Goal: Task Accomplishment & Management: Use online tool/utility

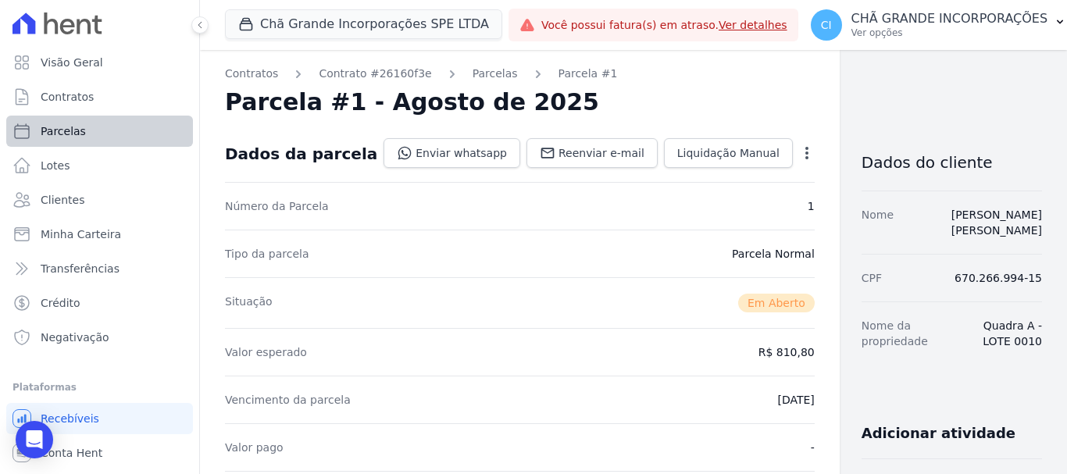
scroll to position [469, 0]
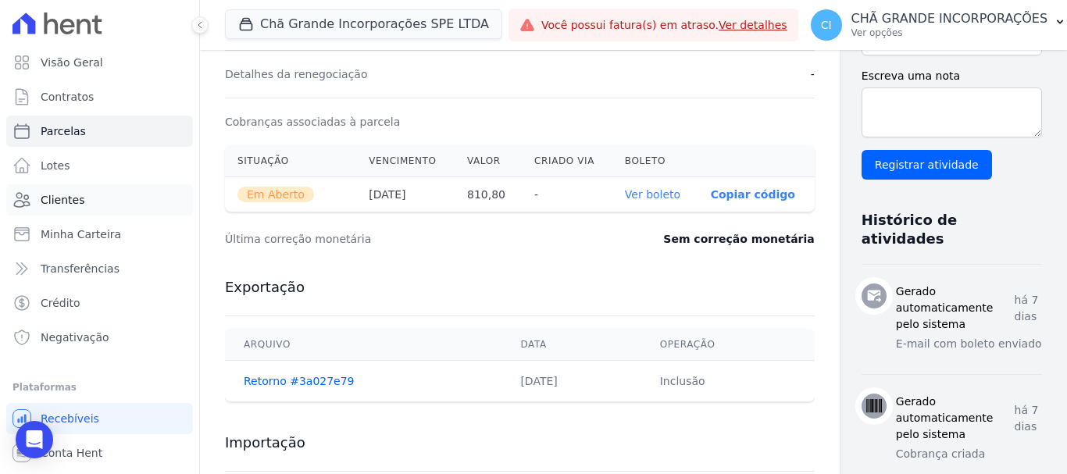
drag, startPoint x: 66, startPoint y: 198, endPoint x: 114, endPoint y: 212, distance: 49.7
click at [66, 200] on span "Clientes" at bounding box center [63, 200] width 44 height 16
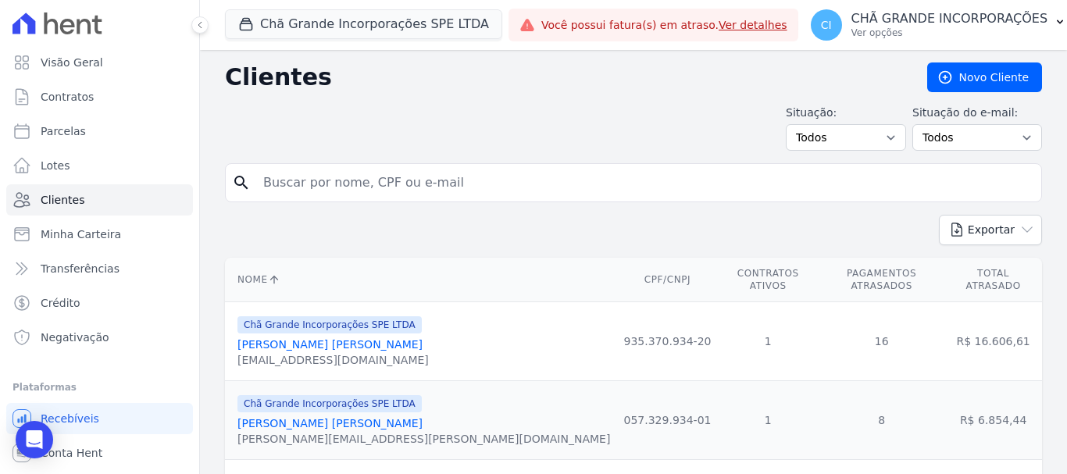
click at [488, 184] on input "search" at bounding box center [644, 182] width 781 height 31
type input "gleycielle"
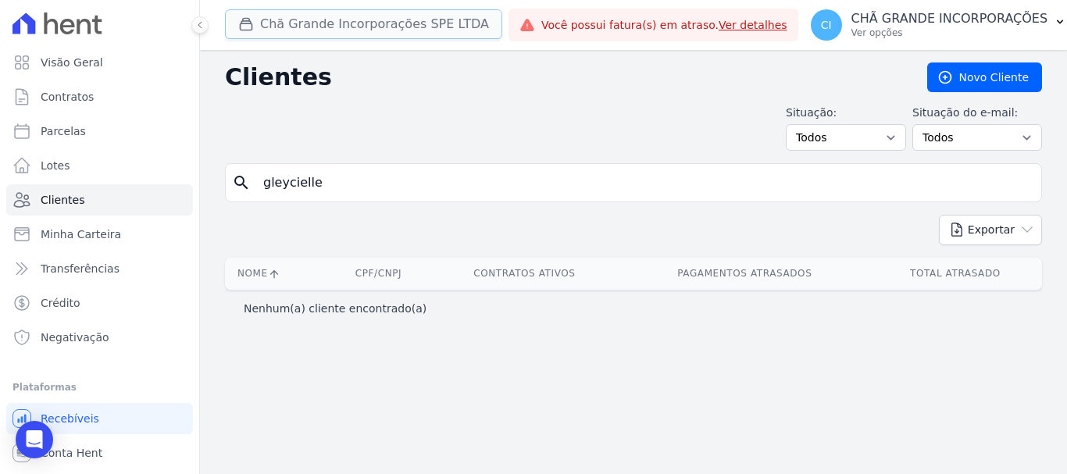
click at [333, 30] on button "Chã Grande Incorporações SPE LTDA" at bounding box center [363, 24] width 277 height 30
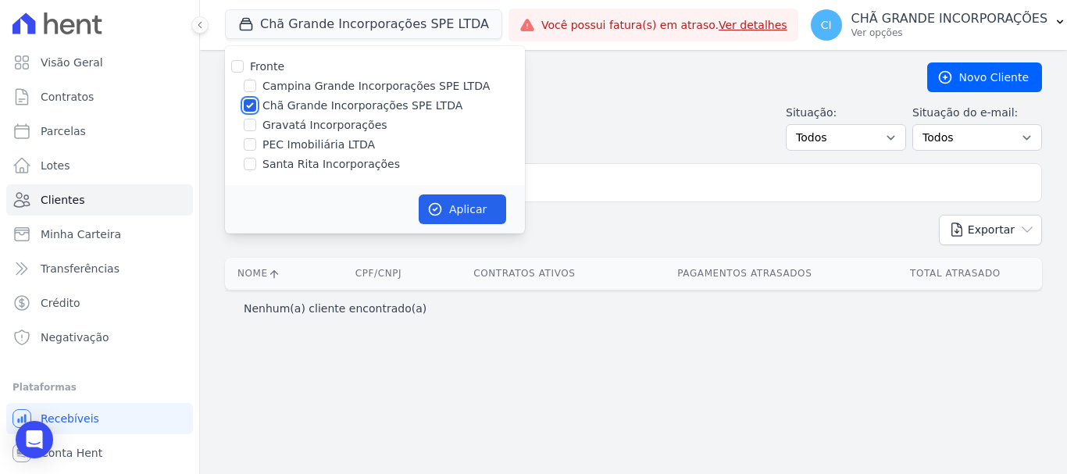
click at [255, 103] on input "Chã Grande Incorporações SPE LTDA" at bounding box center [250, 105] width 12 height 12
checkbox input "false"
click at [245, 135] on div "Fronte Campina Grande Incorporações SPE LTDA Chã Grande Incorporações SPE LTDA …" at bounding box center [375, 115] width 300 height 139
click at [248, 120] on input "Gravatá Incorporações" at bounding box center [250, 125] width 12 height 12
checkbox input "true"
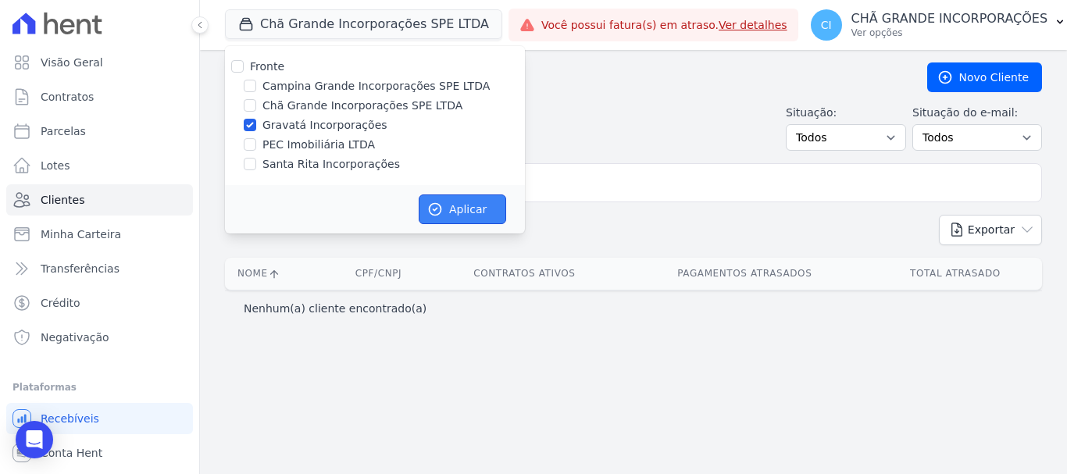
click at [466, 209] on button "Aplicar" at bounding box center [462, 210] width 87 height 30
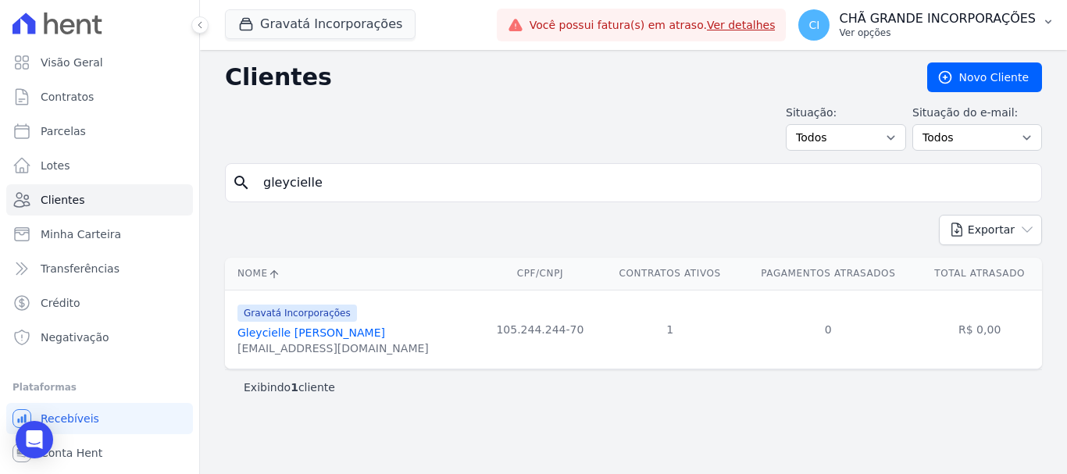
click at [973, 12] on p "CHÃ GRANDE INCORPORAÇÕES" at bounding box center [937, 19] width 197 height 16
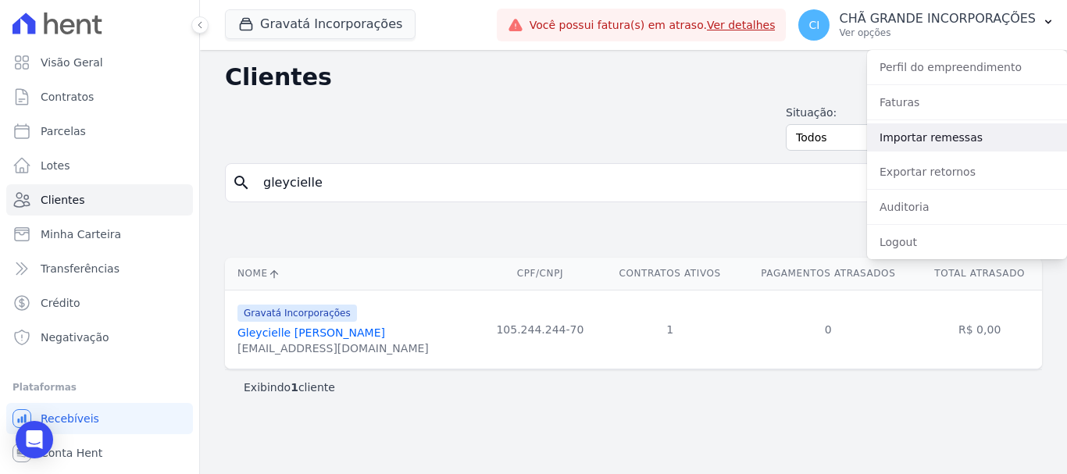
click at [991, 137] on link "Importar remessas" at bounding box center [967, 137] width 200 height 28
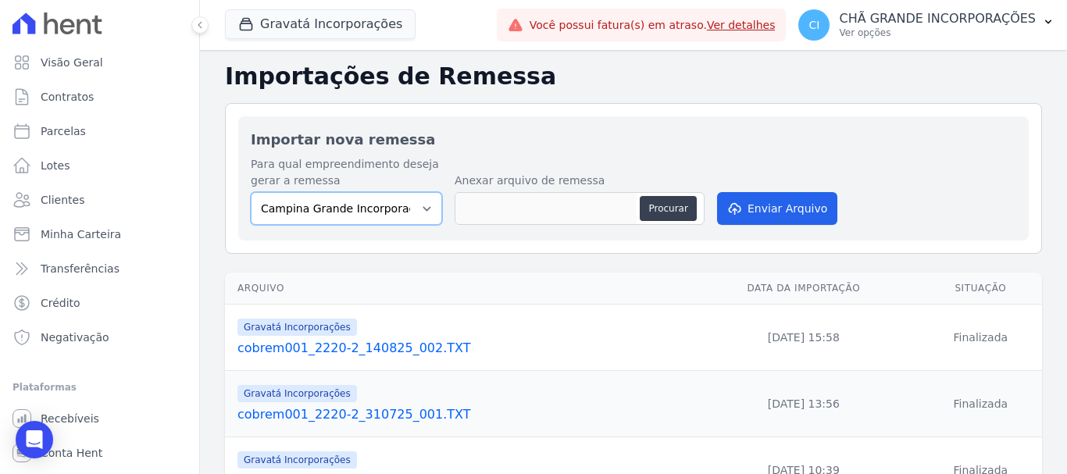
click at [352, 205] on select "Campina Grande Incorporações SPE LTDA Chã Grande Incorporações SPE LTDA Gravatá…" at bounding box center [346, 208] width 191 height 33
select select "5275b983-619f-43ac-95cf-dea9128da5c7"
click at [251, 192] on select "Campina Grande Incorporações SPE LTDA Chã Grande Incorporações SPE LTDA Gravatá…" at bounding box center [346, 208] width 191 height 33
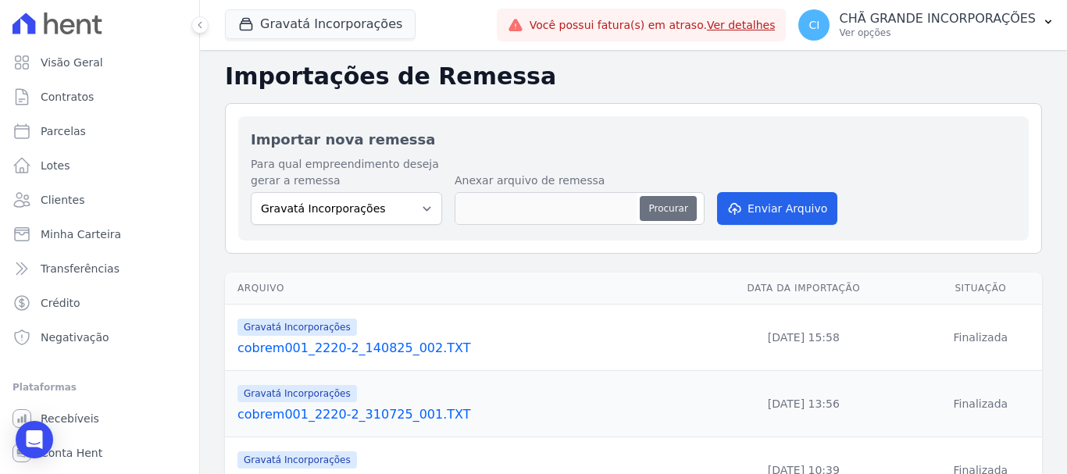
click at [665, 204] on button "Procurar" at bounding box center [668, 208] width 56 height 25
type input "cobrem001_2220-2_180825_001.TXT"
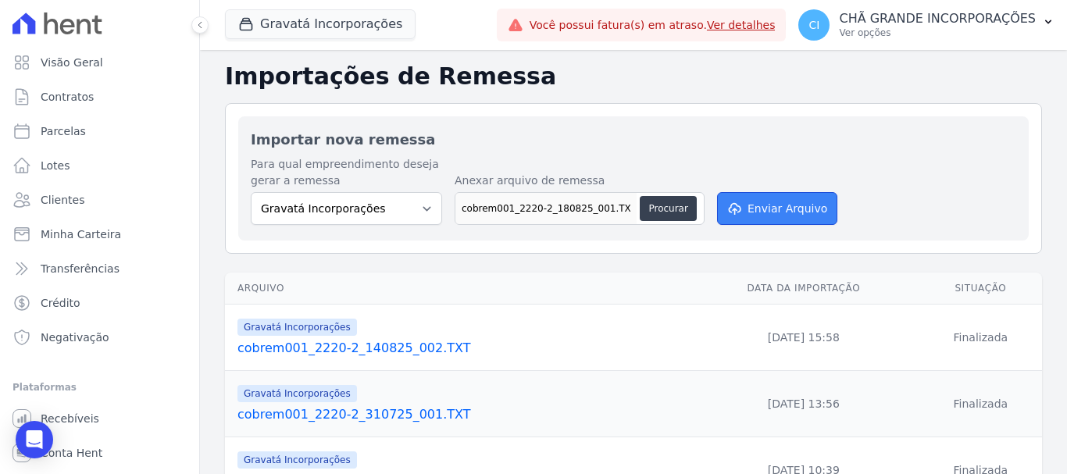
click at [807, 212] on button "Enviar Arquivo" at bounding box center [777, 208] width 120 height 33
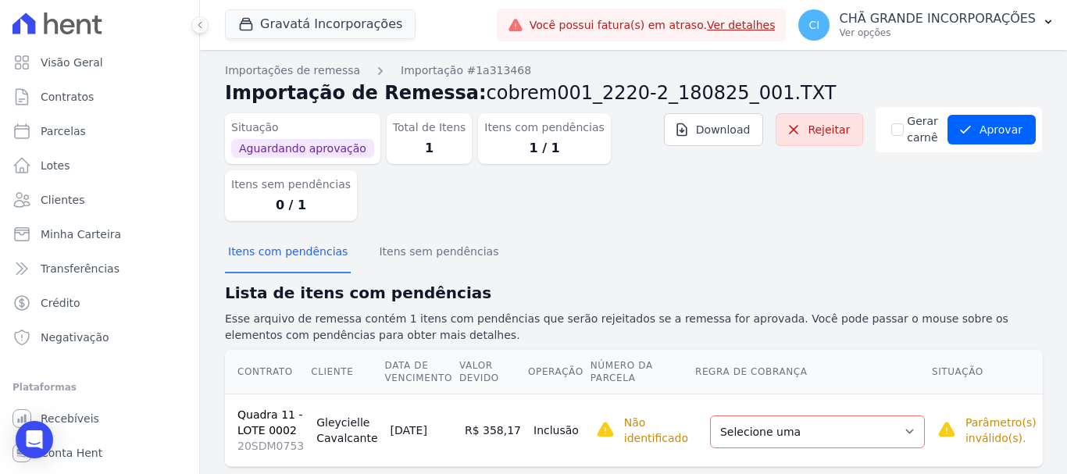
scroll to position [31, 0]
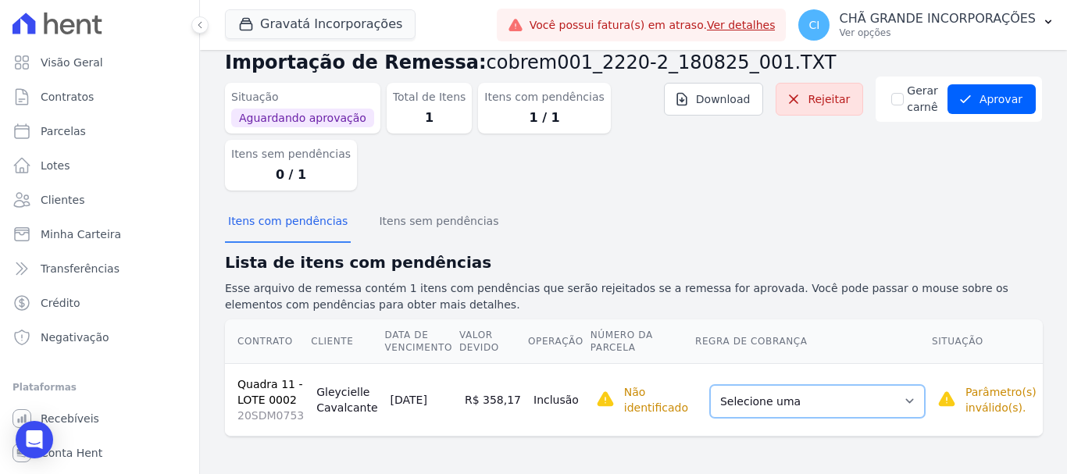
click at [843, 408] on select "Selecione uma Nova Parcela Avulsa Parcela Avulsa Existente Parcela Normal (120 …" at bounding box center [817, 401] width 215 height 33
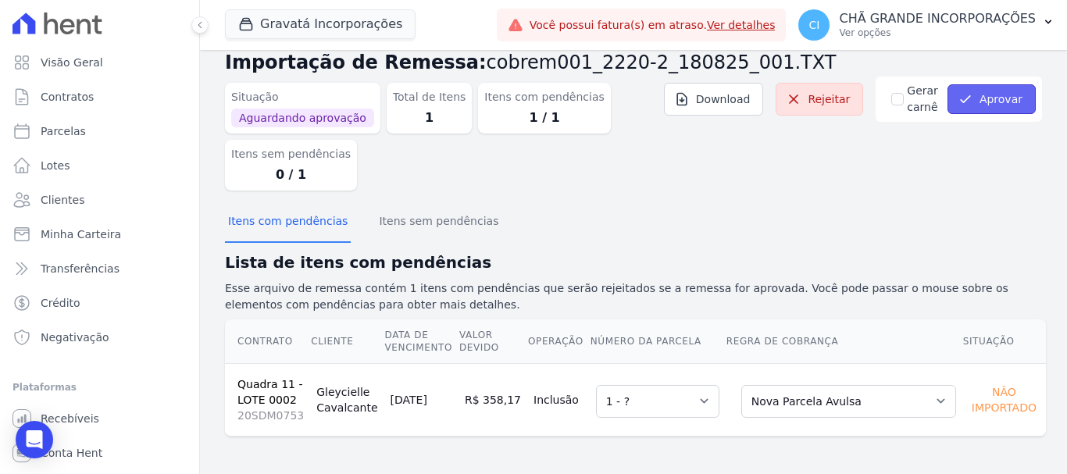
click at [1015, 98] on button "Aprovar" at bounding box center [992, 99] width 88 height 30
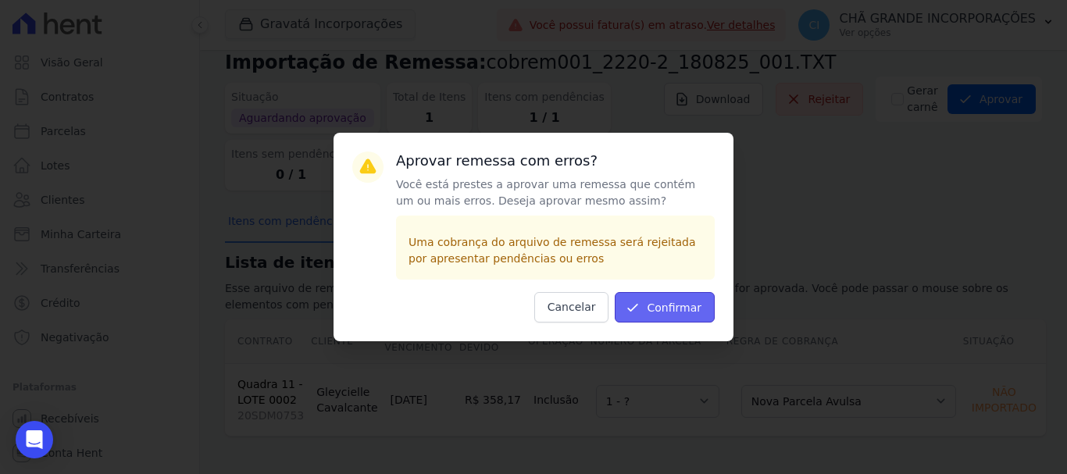
click at [666, 304] on button "Confirmar" at bounding box center [665, 307] width 100 height 30
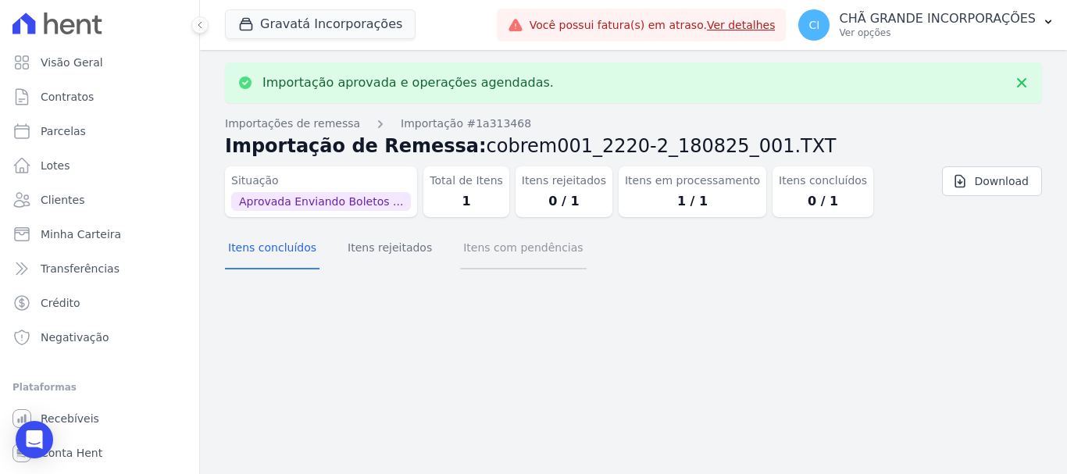
click at [495, 254] on button "Itens com pendências" at bounding box center [523, 249] width 126 height 41
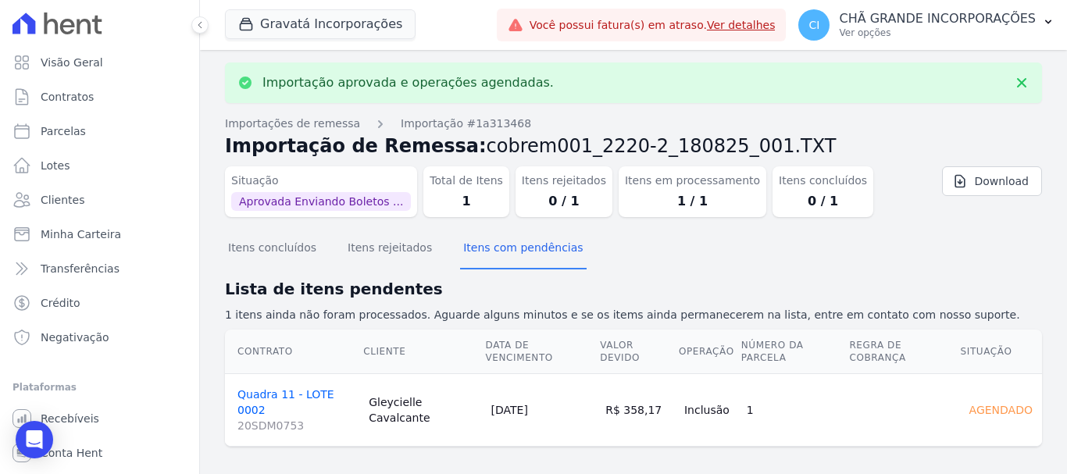
click at [266, 388] on link "Quadra 11 - LOTE 0002 20SDM0753" at bounding box center [296, 410] width 119 height 45
click at [348, 244] on button "Itens rejeitados" at bounding box center [390, 249] width 91 height 41
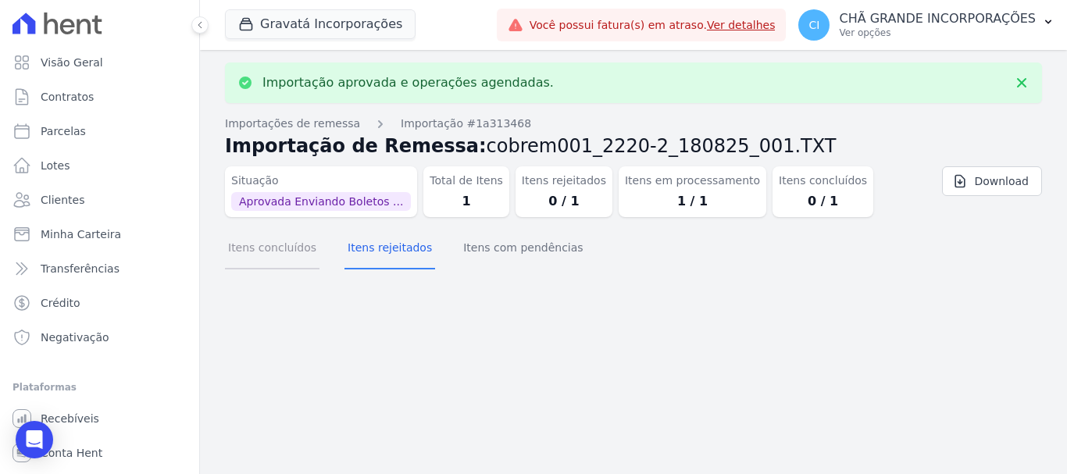
click at [298, 257] on button "Itens concluídos" at bounding box center [272, 249] width 95 height 41
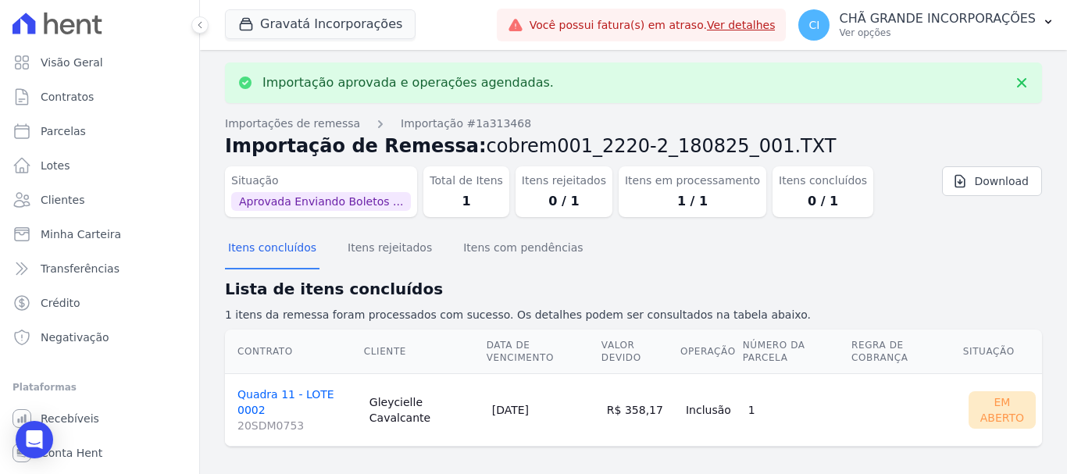
click at [284, 388] on link "Quadra 11 - LOTE 0002 20SDM0753" at bounding box center [297, 410] width 120 height 45
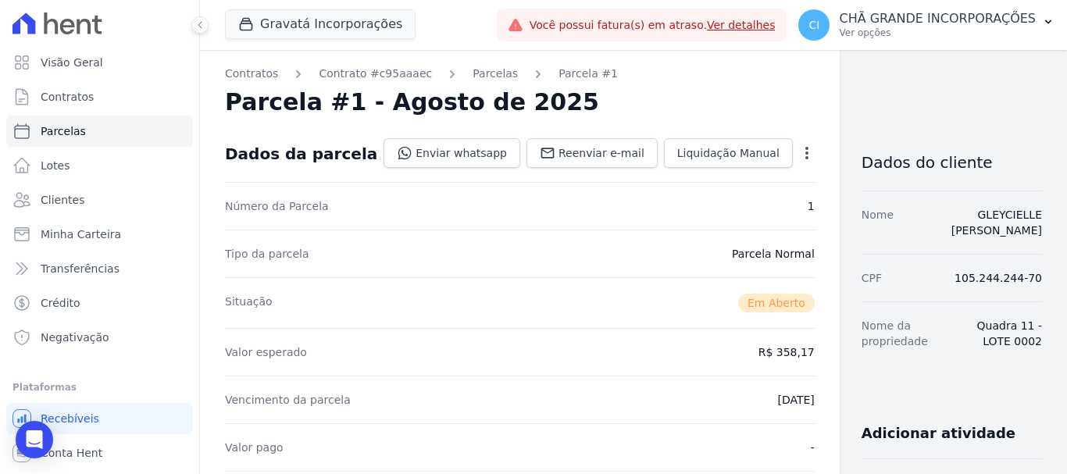
scroll to position [312, 0]
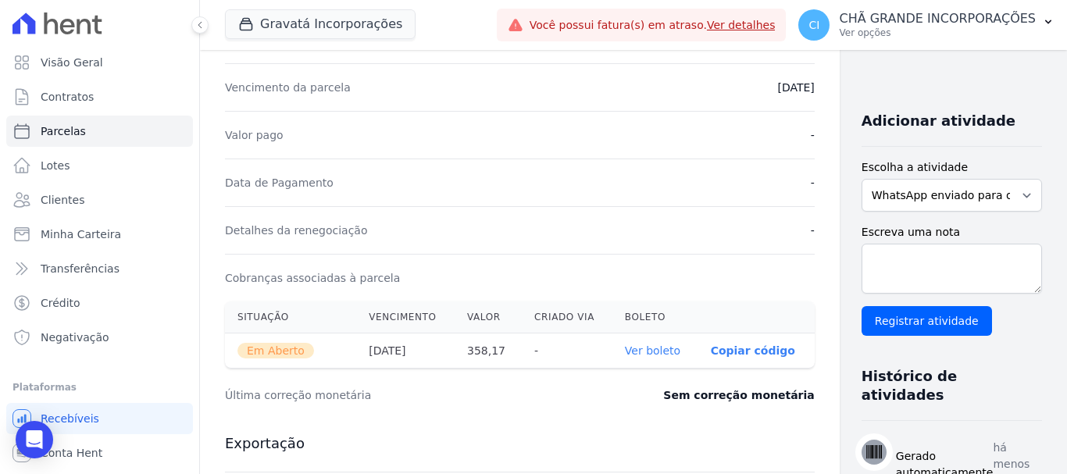
click at [625, 350] on link "Ver boleto" at bounding box center [652, 351] width 55 height 12
click at [59, 162] on span "Lotes" at bounding box center [56, 166] width 30 height 16
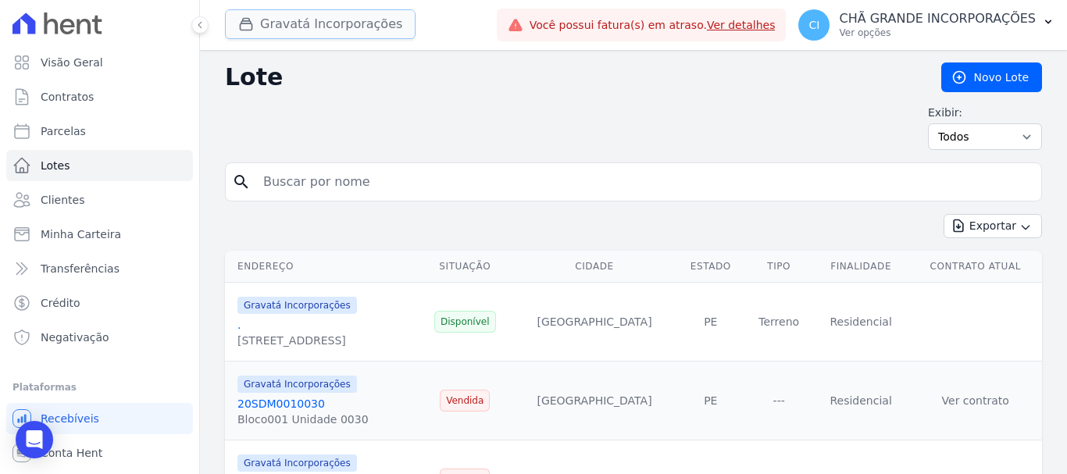
click at [295, 23] on button "Gravatá Incorporações" at bounding box center [320, 24] width 191 height 30
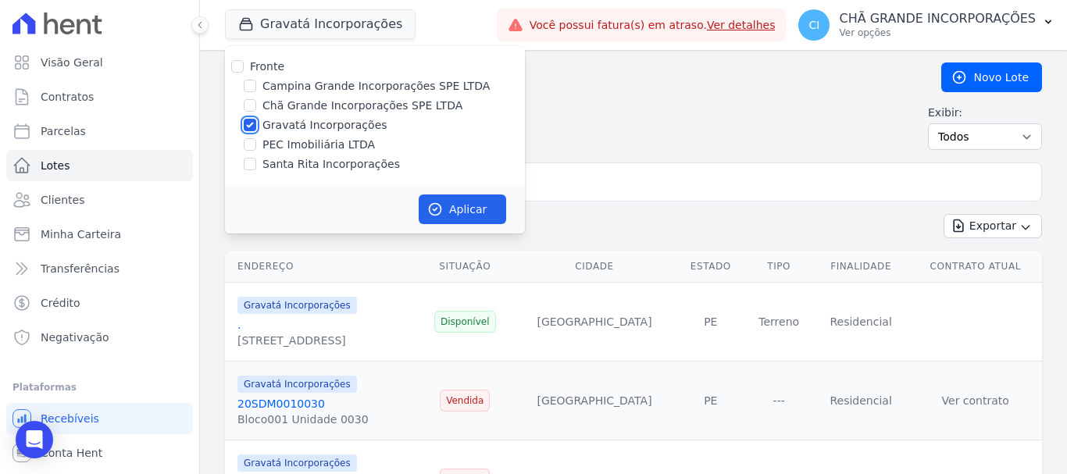
click at [250, 121] on input "Gravatá Incorporações" at bounding box center [250, 125] width 12 height 12
checkbox input "false"
click at [245, 103] on input "Chã Grande Incorporações SPE LTDA" at bounding box center [250, 105] width 12 height 12
checkbox input "true"
click at [468, 207] on button "Aplicar" at bounding box center [462, 210] width 87 height 30
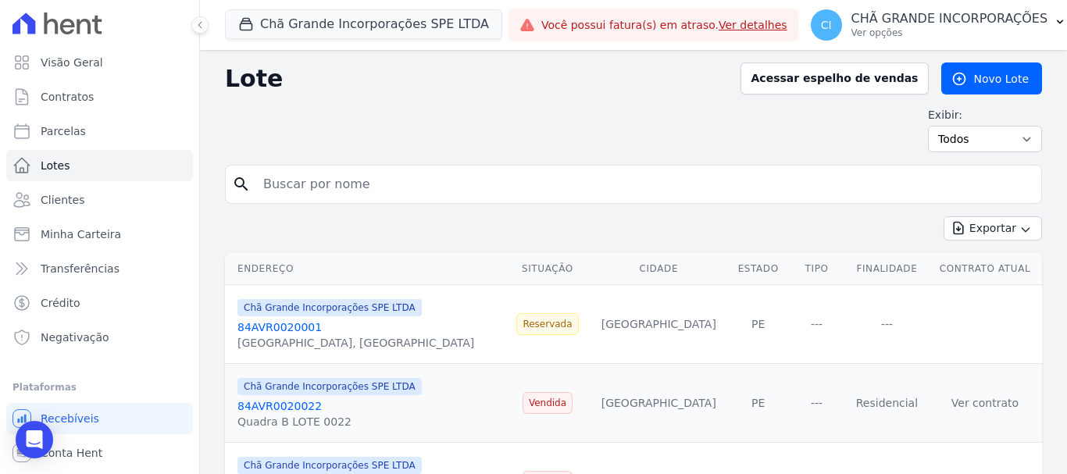
click at [315, 201] on div "search" at bounding box center [633, 184] width 817 height 39
click at [318, 183] on input "search" at bounding box center [644, 184] width 781 height 31
type input "ana valeria"
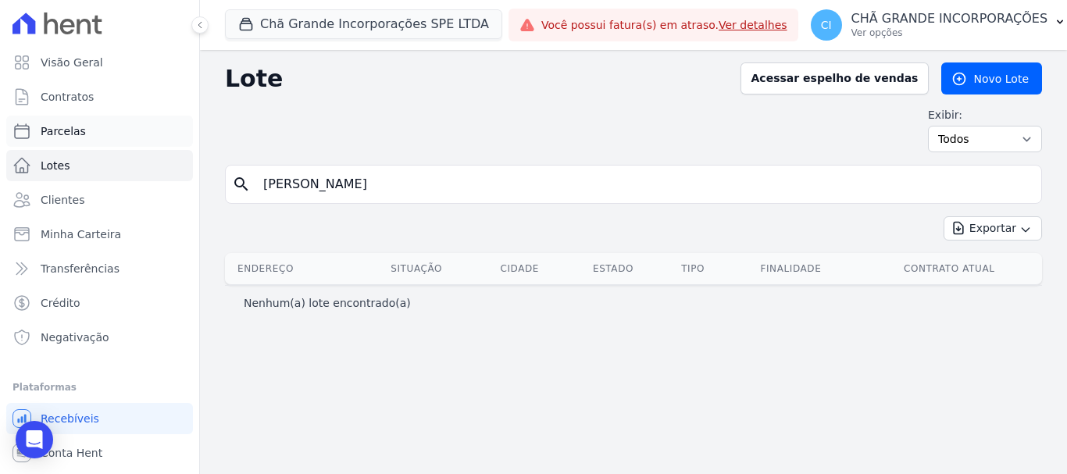
click at [55, 129] on span "Parcelas" at bounding box center [63, 131] width 45 height 16
select select
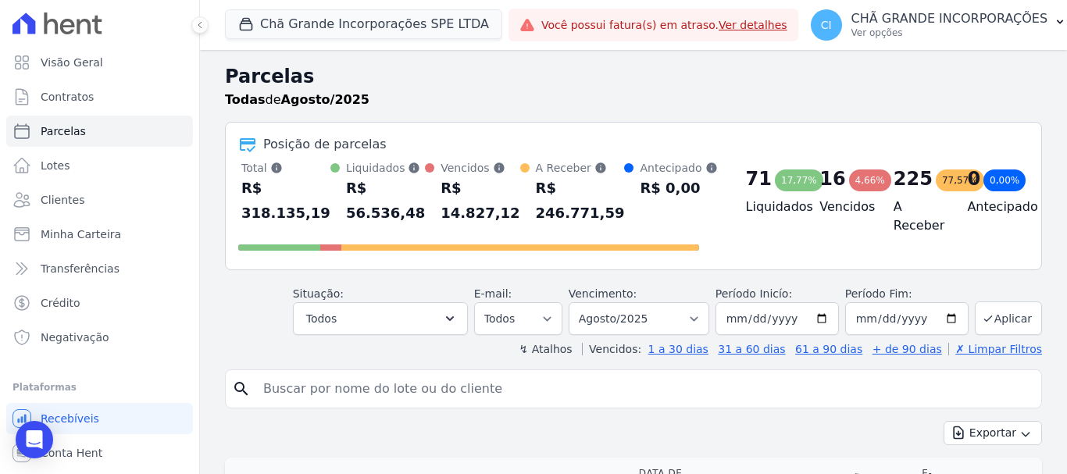
click at [498, 387] on input "search" at bounding box center [644, 388] width 781 height 31
type input "ana valeria"
select select
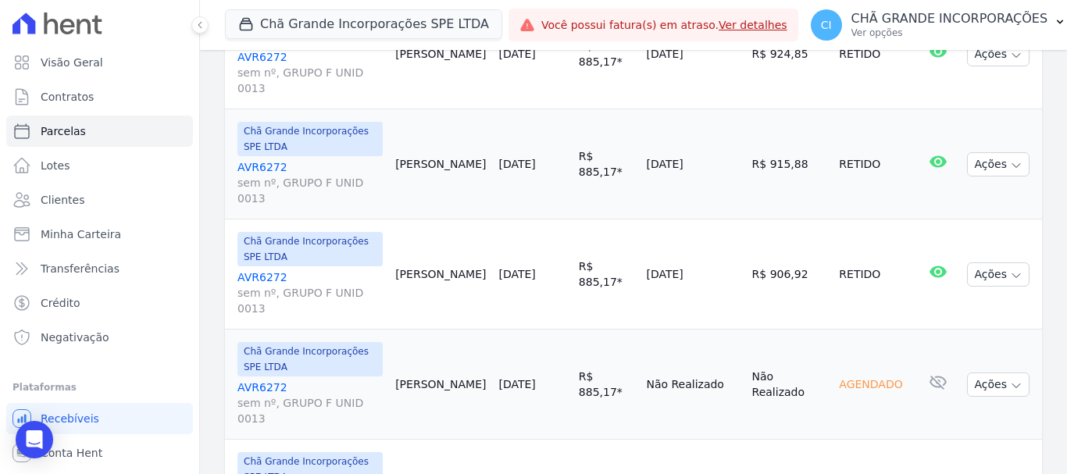
scroll to position [391, 0]
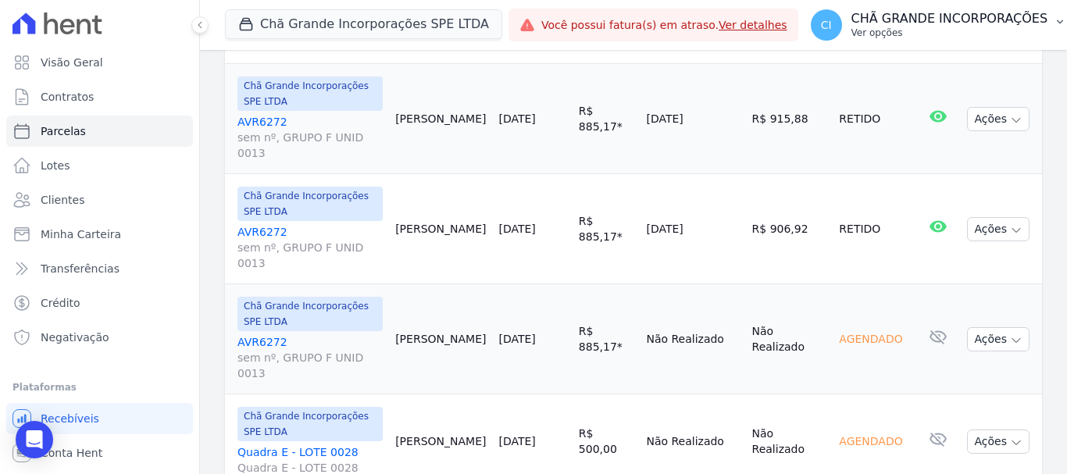
click at [968, 13] on p "CHÃ GRANDE INCORPORAÇÕES" at bounding box center [949, 19] width 197 height 16
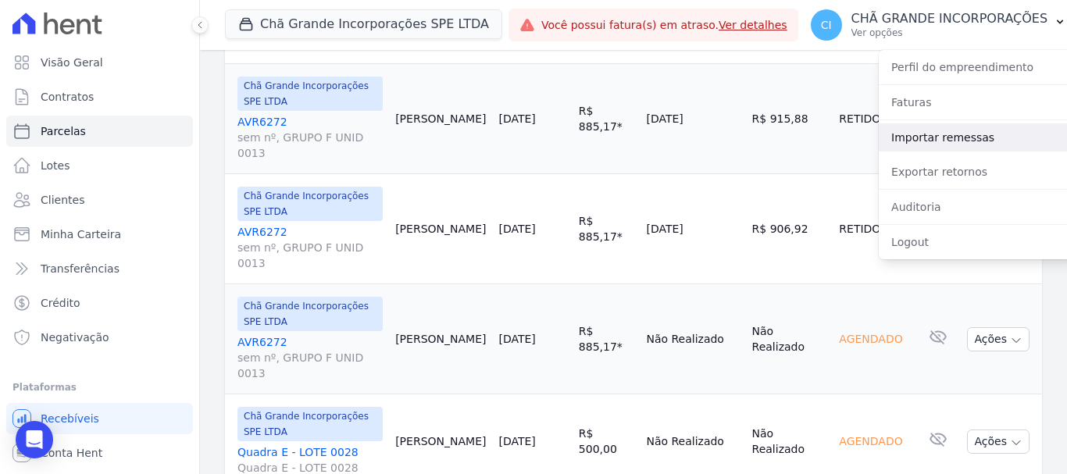
click at [936, 136] on link "Importar remessas" at bounding box center [979, 137] width 200 height 28
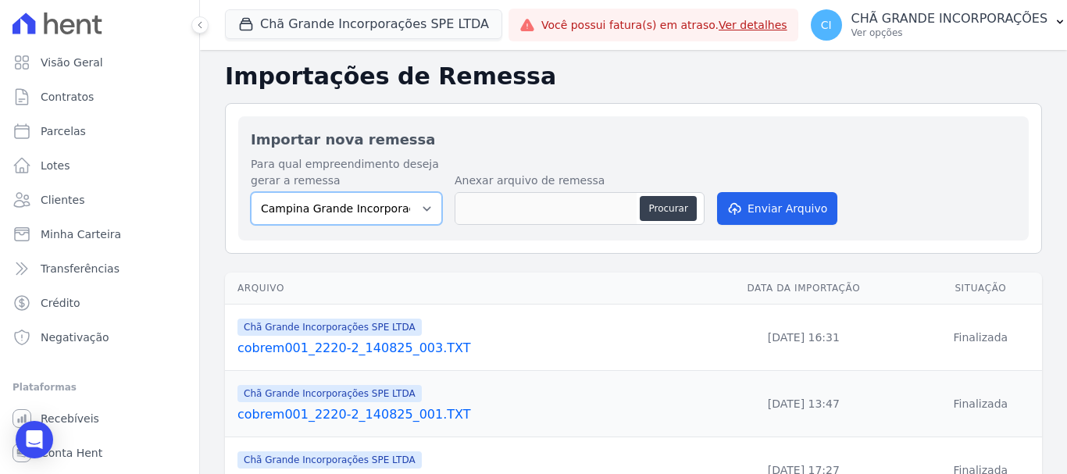
click at [363, 208] on select "Campina Grande Incorporações SPE LTDA Chã Grande Incorporações SPE LTDA Gravatá…" at bounding box center [346, 208] width 191 height 33
select select "fada966b-1e94-4a5a-a03a-a068354f70e7"
click at [251, 192] on select "Campina Grande Incorporações SPE LTDA Chã Grande Incorporações SPE LTDA Gravatá…" at bounding box center [346, 208] width 191 height 33
click at [669, 209] on button "Procurar" at bounding box center [668, 208] width 56 height 25
type input "cobrem001_2220-2_180825_002.TXT"
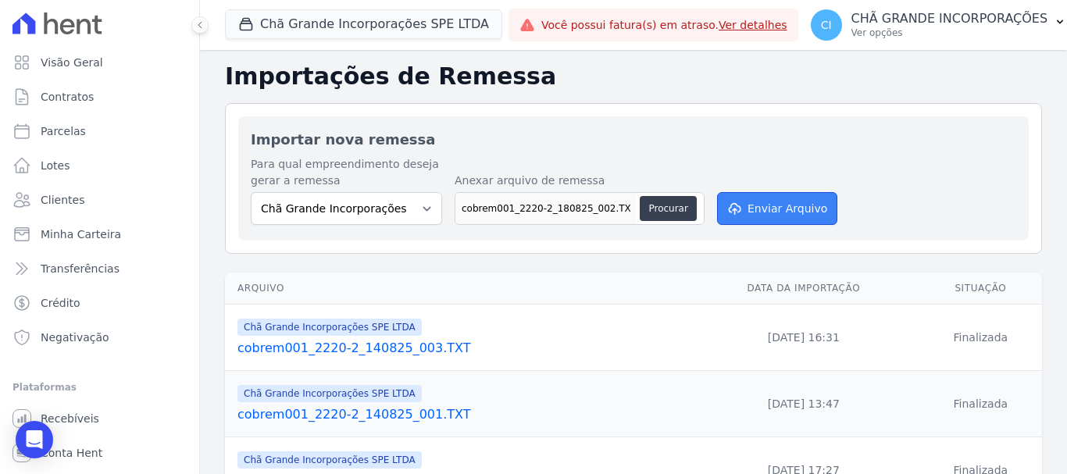
click at [773, 212] on button "Enviar Arquivo" at bounding box center [777, 208] width 120 height 33
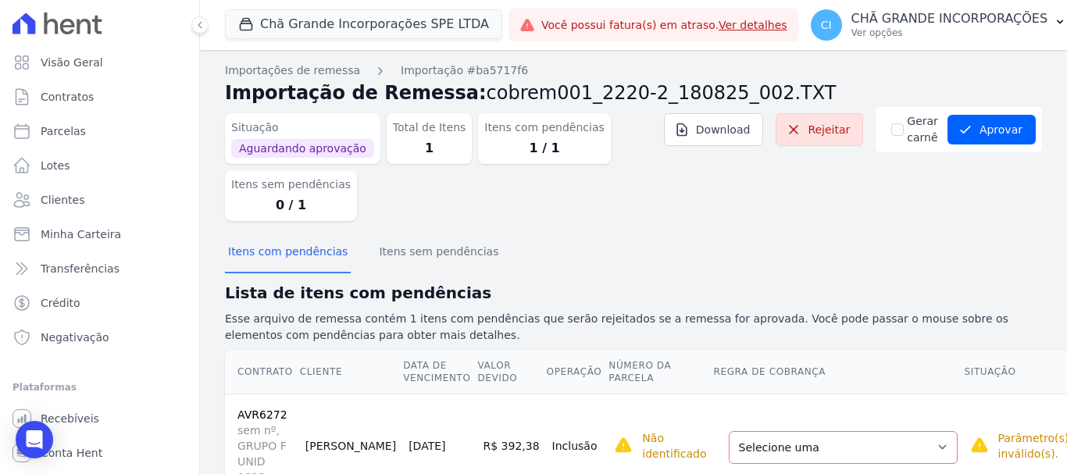
scroll to position [31, 0]
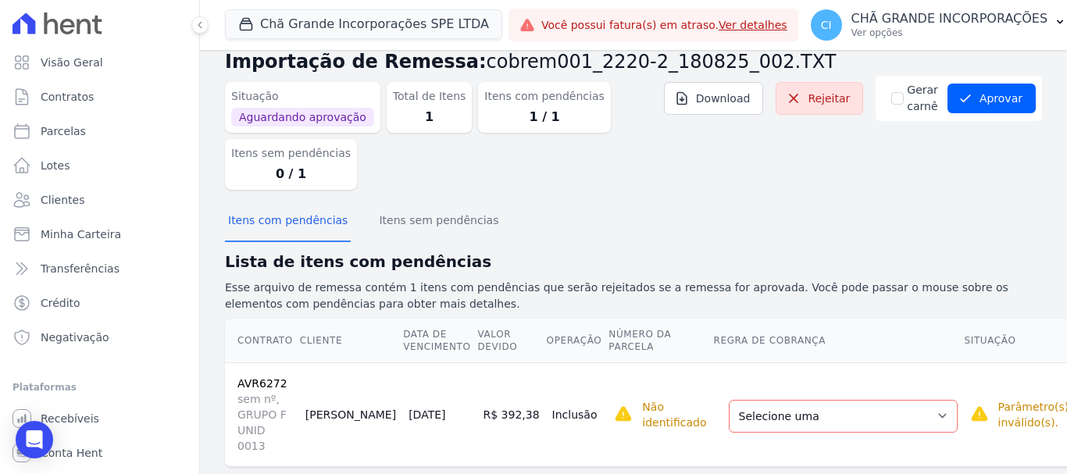
drag, startPoint x: 479, startPoint y: 398, endPoint x: 514, endPoint y: 403, distance: 35.6
click at [514, 402] on td "R$ 392,38" at bounding box center [511, 414] width 69 height 104
click at [452, 213] on button "Itens sem pendências" at bounding box center [439, 222] width 126 height 41
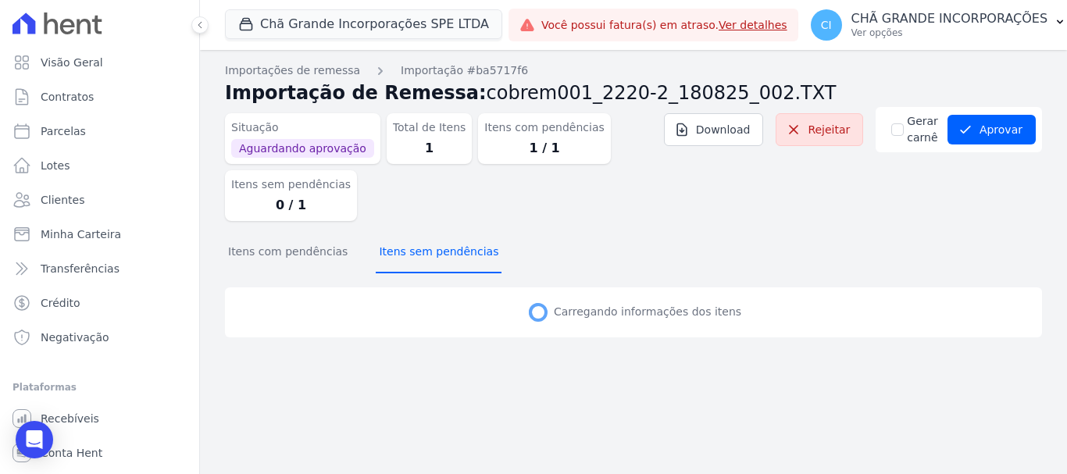
scroll to position [0, 0]
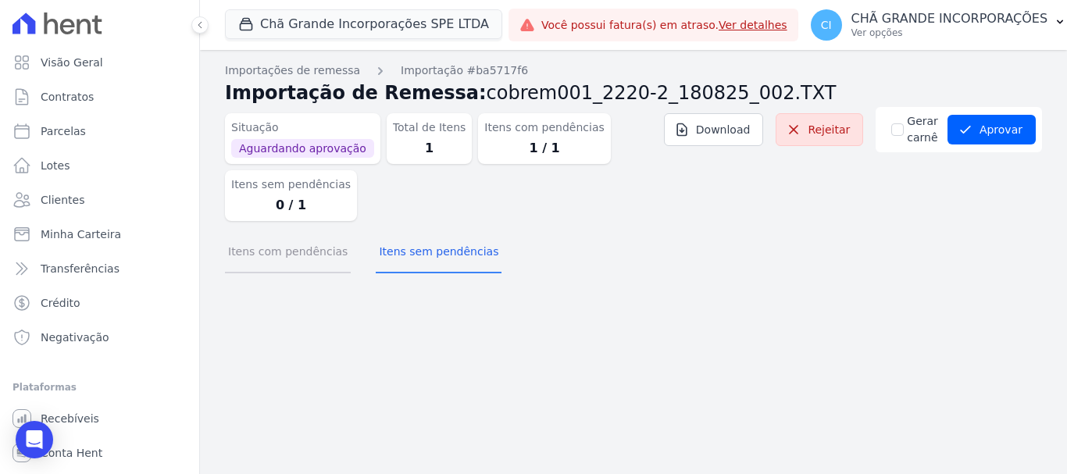
click at [292, 250] on button "Itens com pendências" at bounding box center [288, 253] width 126 height 41
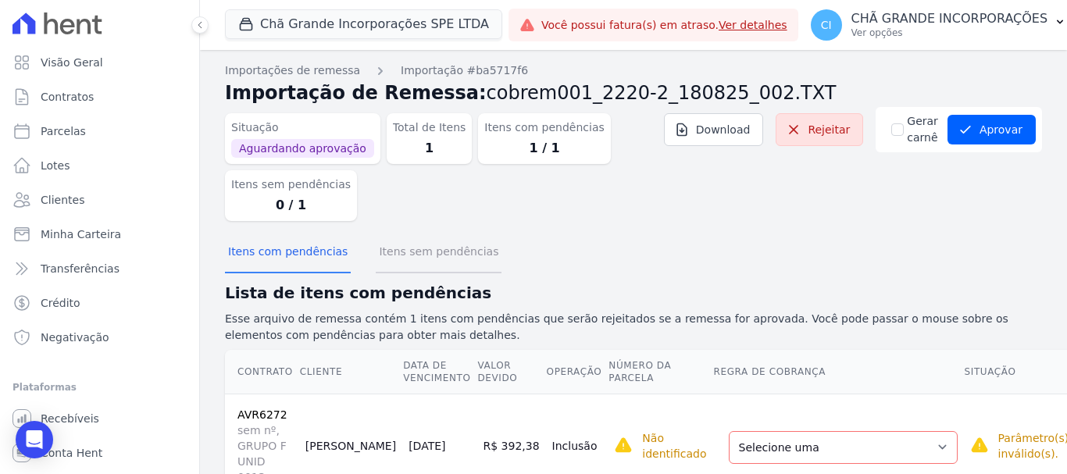
click at [408, 255] on button "Itens sem pendências" at bounding box center [439, 253] width 126 height 41
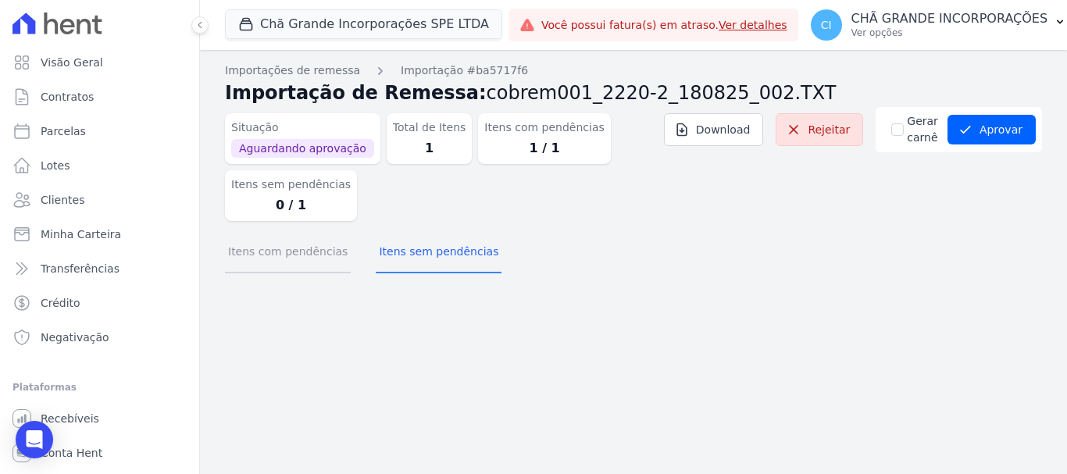
click at [291, 258] on button "Itens com pendências" at bounding box center [288, 253] width 126 height 41
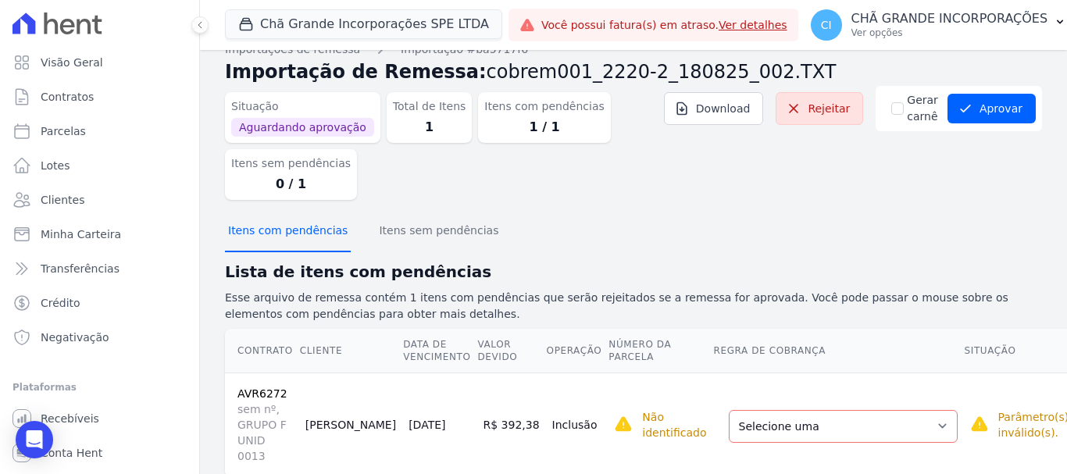
scroll to position [31, 0]
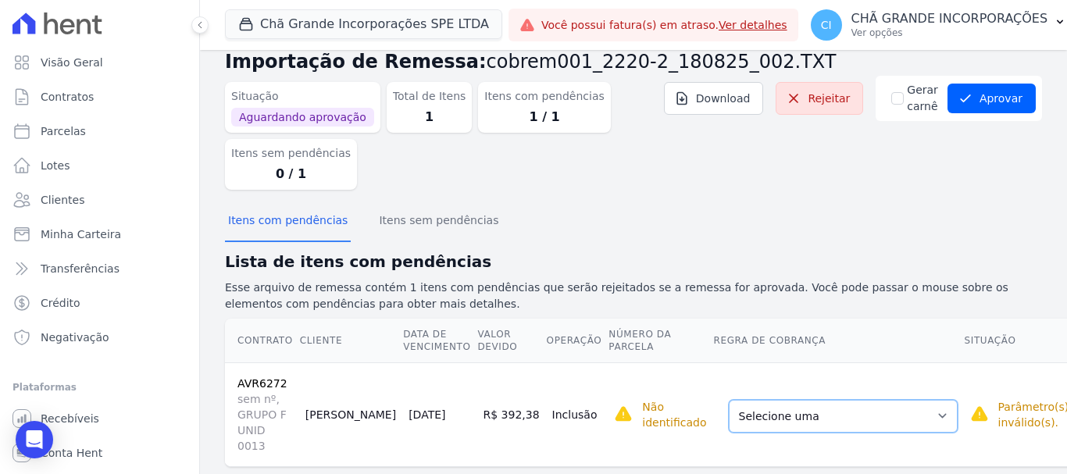
click at [834, 401] on select "Selecione uma Nova Parcela Avulsa Parcela Avulsa Existente Intercalada (12 X R$…" at bounding box center [843, 416] width 229 height 33
drag, startPoint x: 862, startPoint y: 391, endPoint x: 863, endPoint y: 402, distance: 11.0
click at [863, 402] on select "Selecione uma Nova Parcela Avulsa Parcela Avulsa Existente Intercalada (12 X R$…" at bounding box center [843, 416] width 229 height 33
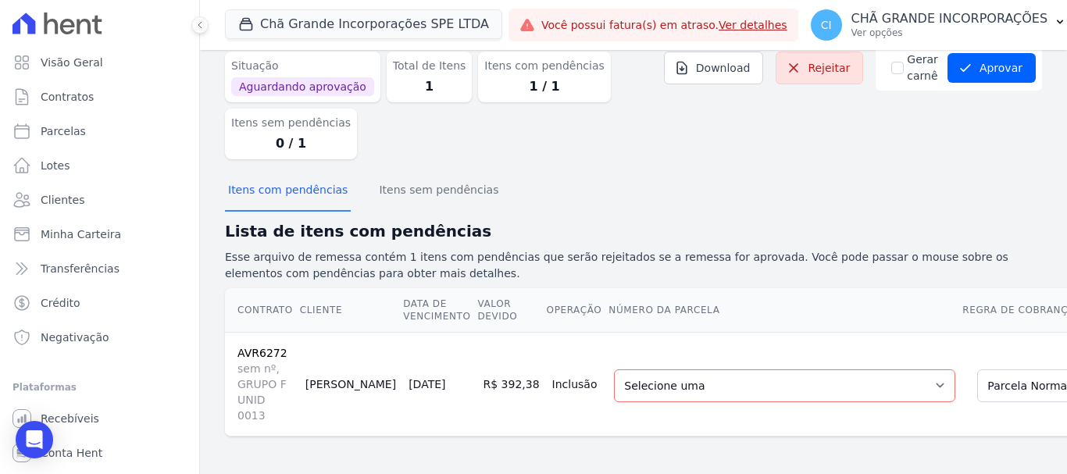
scroll to position [86, 0]
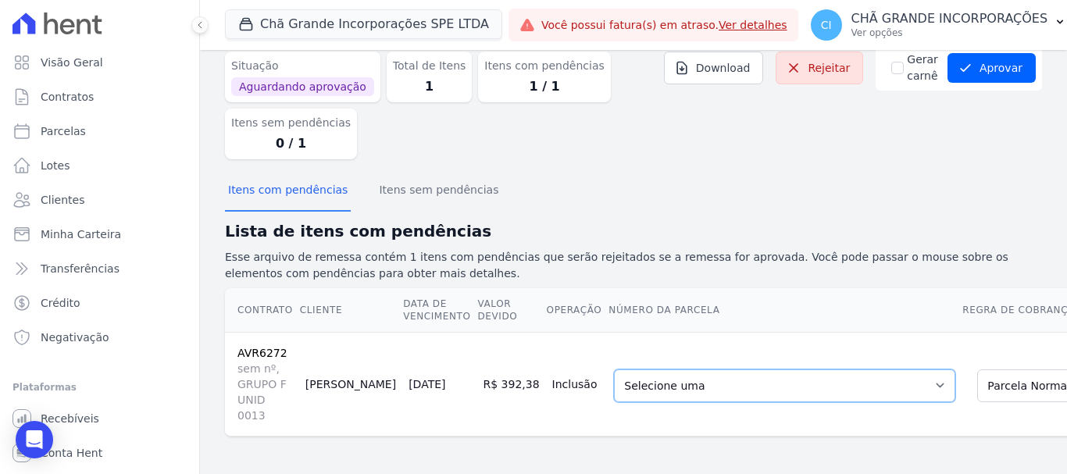
click at [853, 369] on select "Selecione uma 32 - 05/11/2022 - R$ 528,84 - Vencido 33 - 05/12/2022 - R$ 578,33…" at bounding box center [784, 385] width 341 height 33
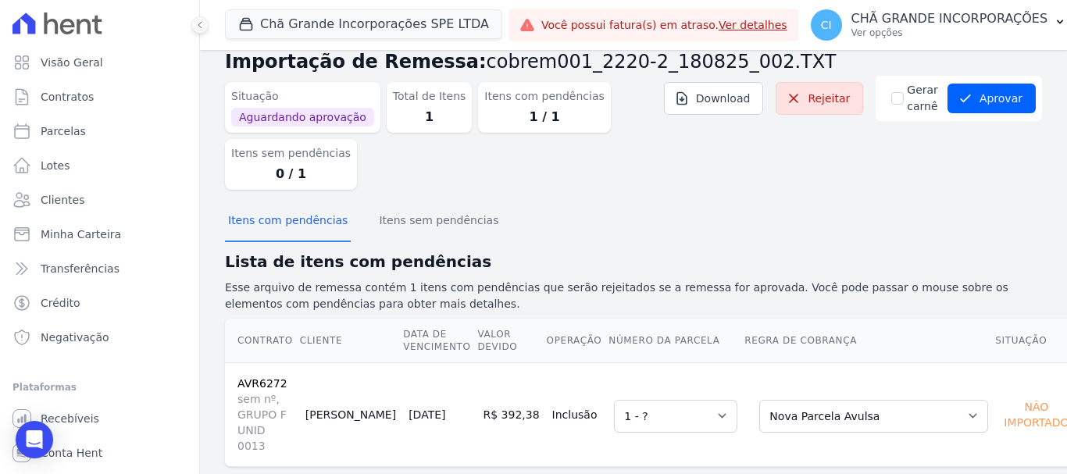
click at [523, 184] on dl "Situação Aguardando aprovação Total de Itens 1 Itens com pendências 1 / 1 Itens…" at bounding box center [463, 133] width 477 height 114
click at [45, 445] on div "Open Intercom Messenger" at bounding box center [34, 439] width 41 height 41
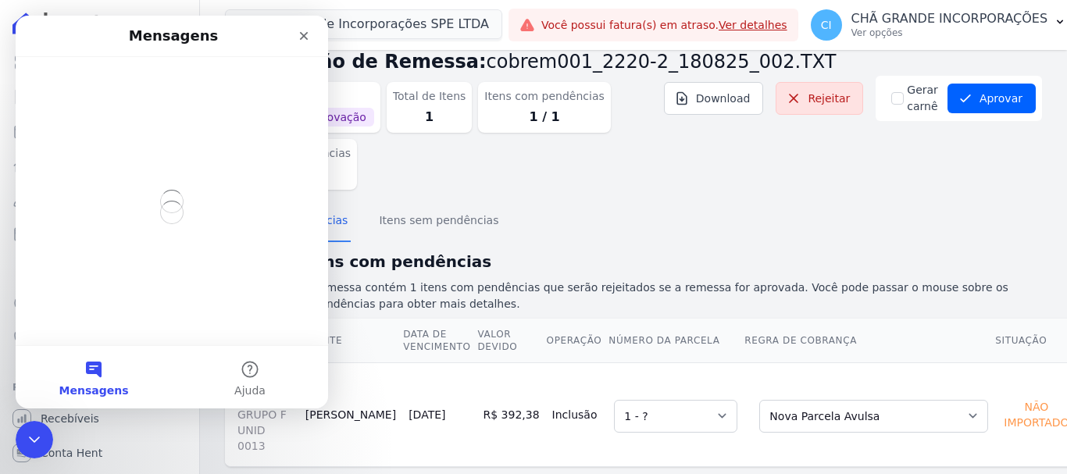
scroll to position [0, 0]
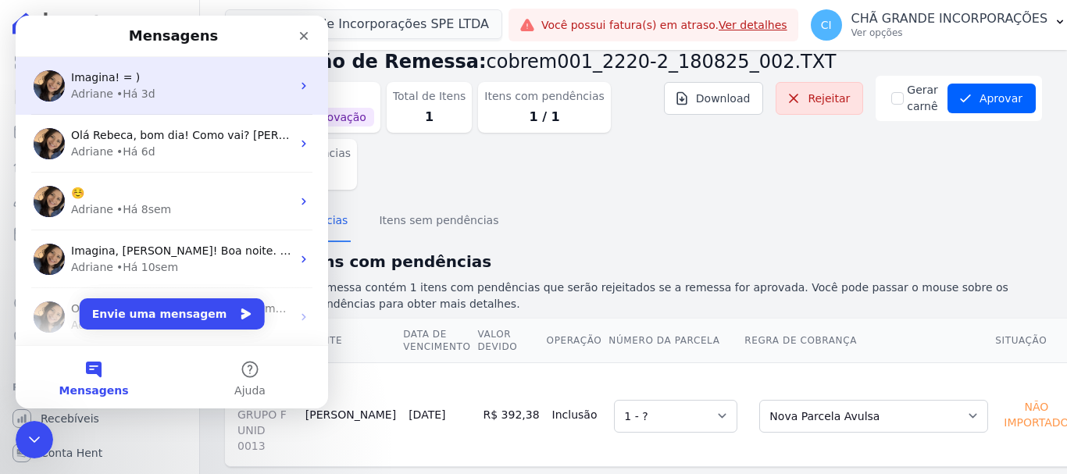
click at [209, 90] on div "Adriane • Há 3d" at bounding box center [181, 94] width 220 height 16
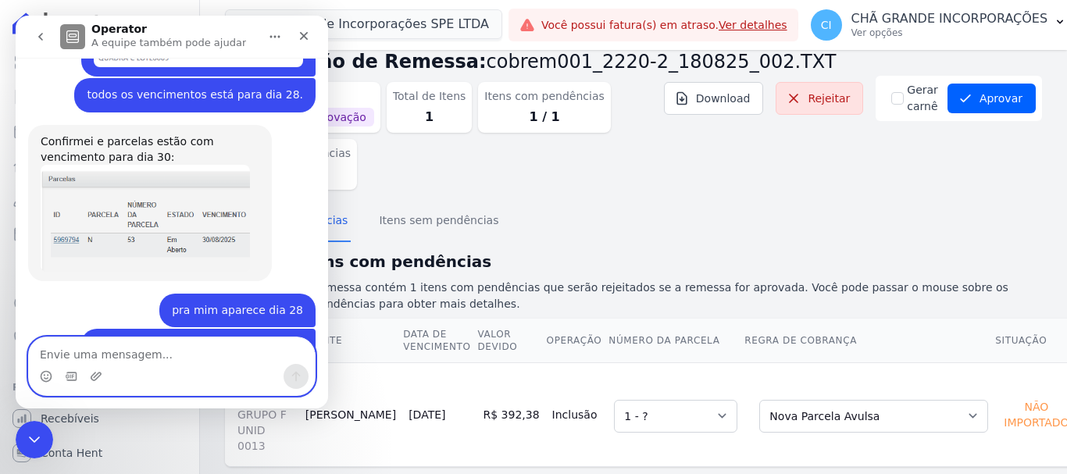
scroll to position [7845, 0]
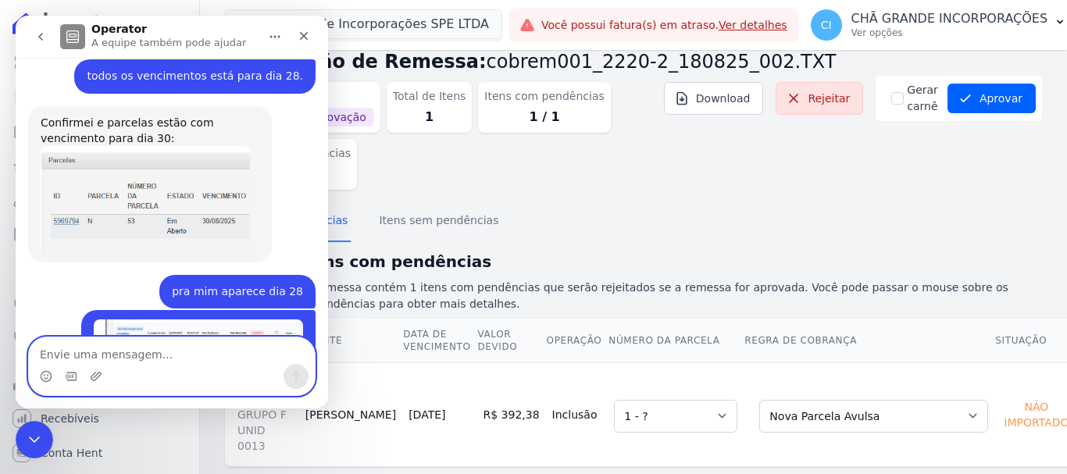
click at [155, 359] on textarea "Envie uma mensagem..." at bounding box center [172, 350] width 286 height 27
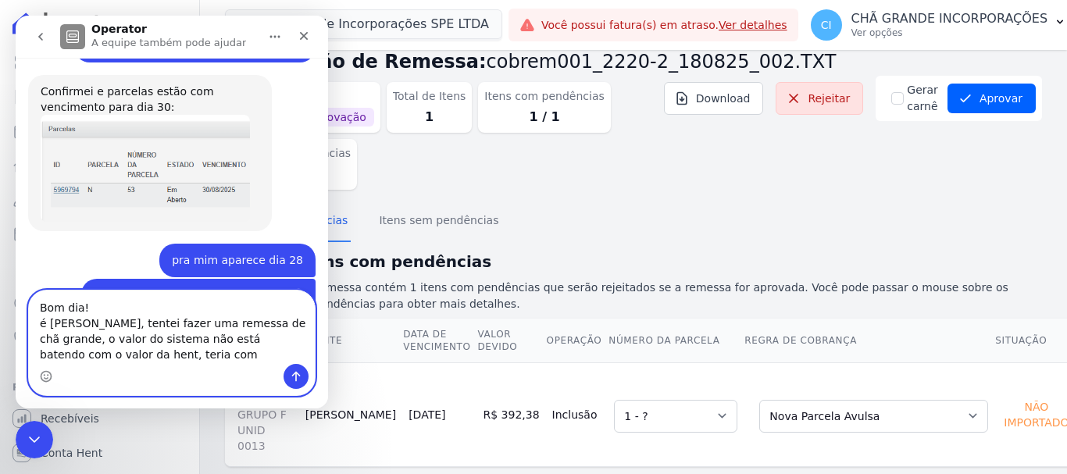
scroll to position [7892, 0]
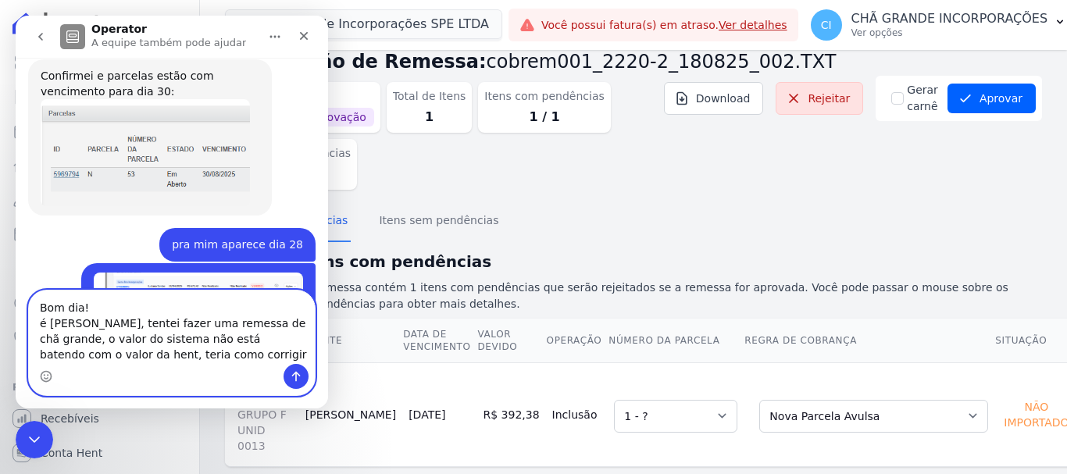
type textarea "Bom dia! é Taci, tentei fazer uma remessa de chã grande, o valor do sistema não…"
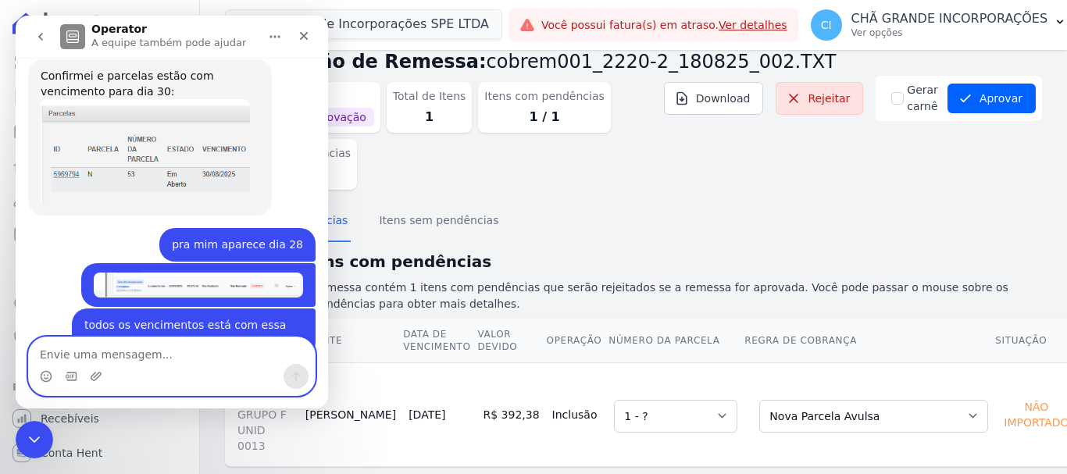
scroll to position [7958, 0]
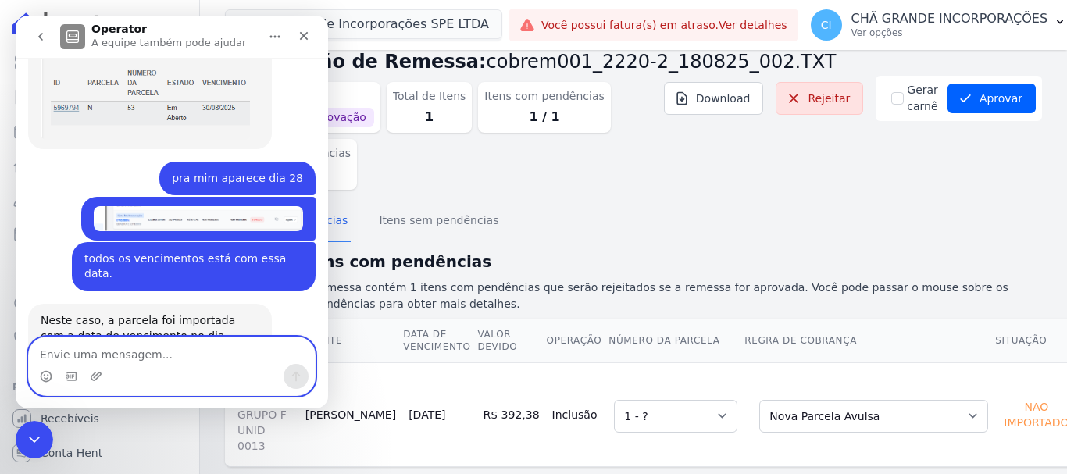
paste textarea "A"
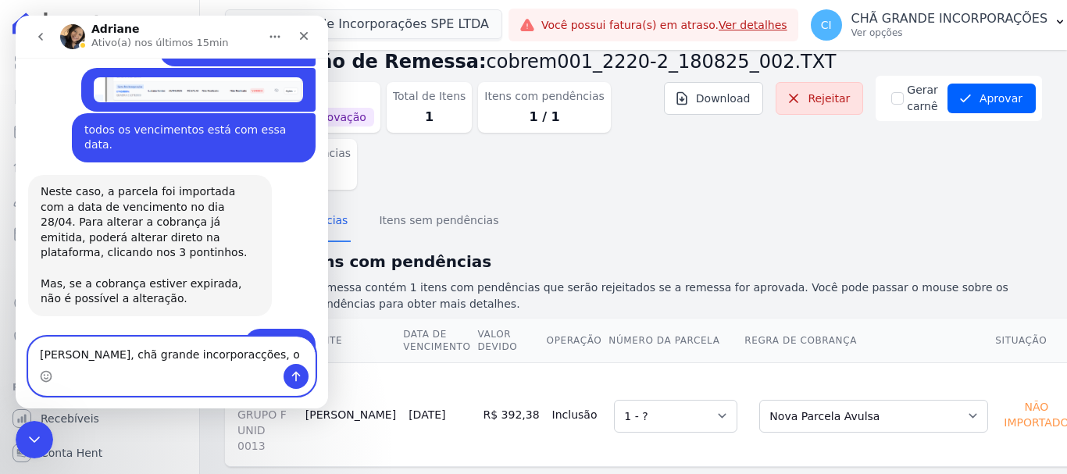
scroll to position [8102, 0]
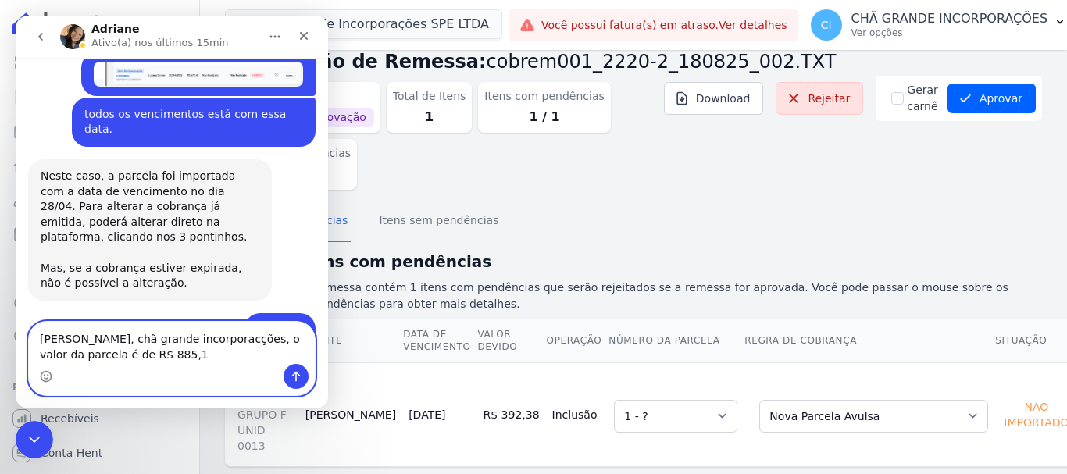
type textarea "ANA VALERIA DE AGUIAR, chã grande incorporacções, o valor da parcela é de R$ 88…"
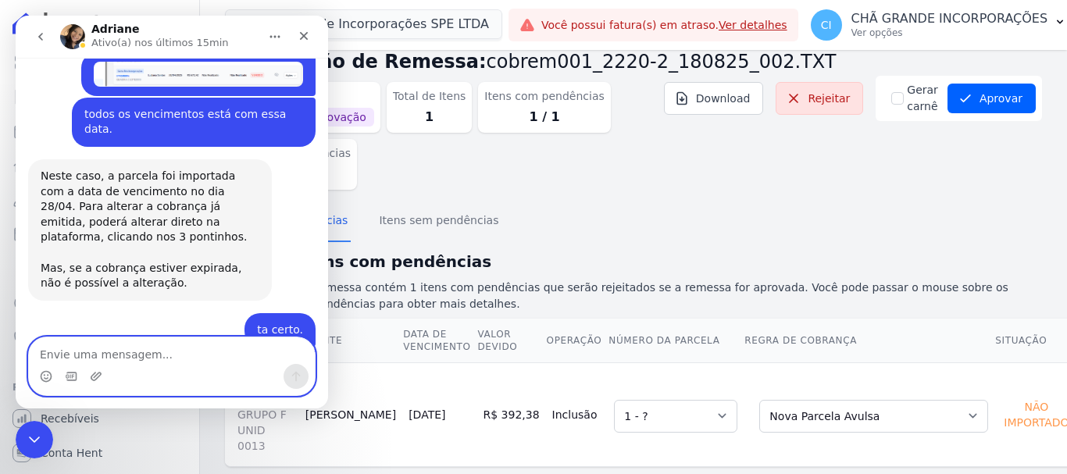
scroll to position [8153, 0]
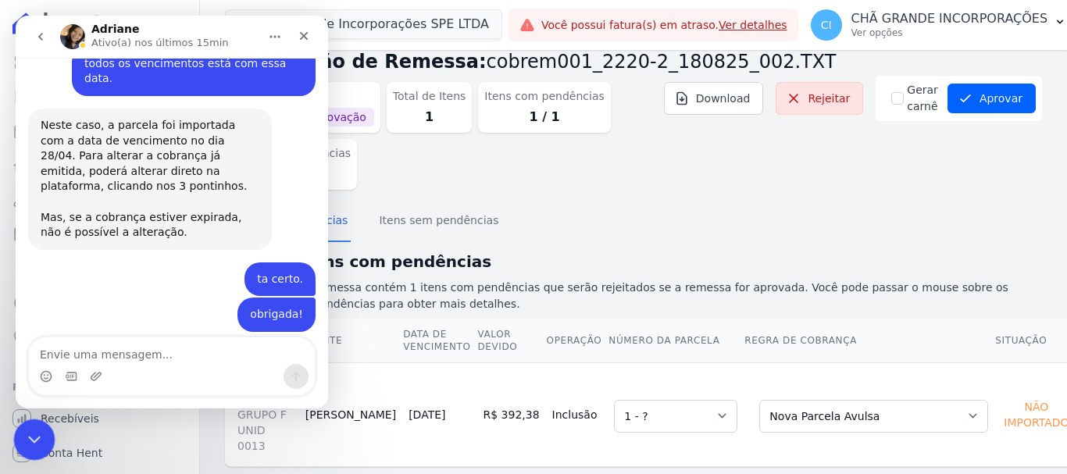
drag, startPoint x: 28, startPoint y: 430, endPoint x: 350, endPoint y: 818, distance: 504.3
click at [27, 428] on icon "Encerramento do Messenger da Intercom" at bounding box center [32, 437] width 19 height 19
